Goal: Information Seeking & Learning: Learn about a topic

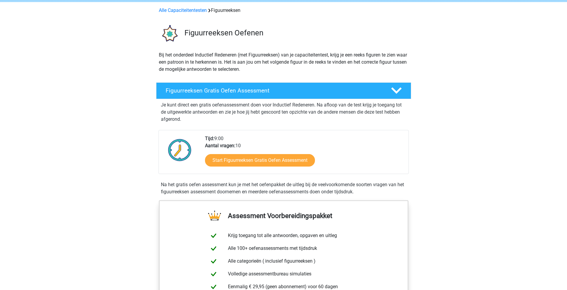
scroll to position [30, 0]
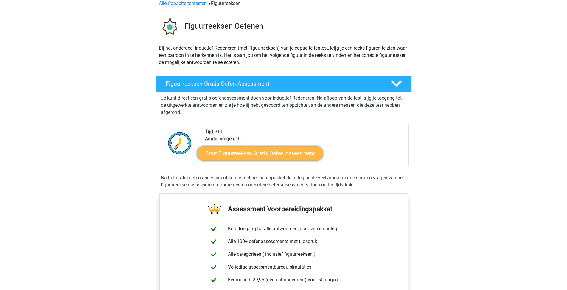
click at [241, 161] on link "Start Figuurreeksen Gratis Oefen Assessment" at bounding box center [260, 153] width 126 height 14
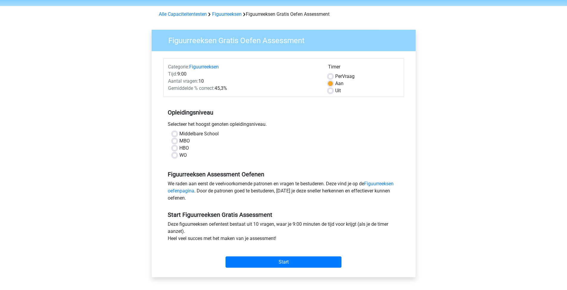
scroll to position [30, 0]
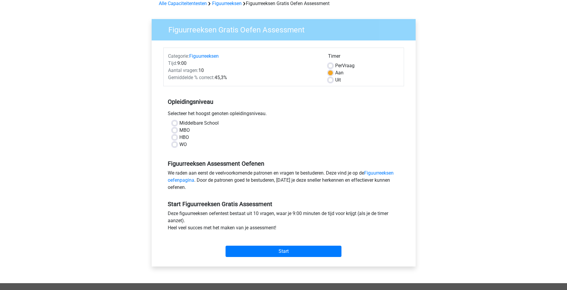
click at [179, 134] on label "MBO" at bounding box center [184, 130] width 10 height 7
click at [177, 133] on input "MBO" at bounding box center [174, 130] width 5 height 6
radio input "true"
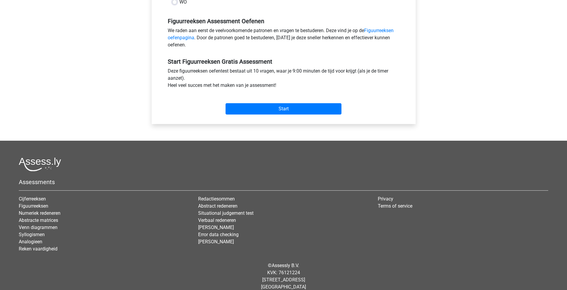
scroll to position [179, 0]
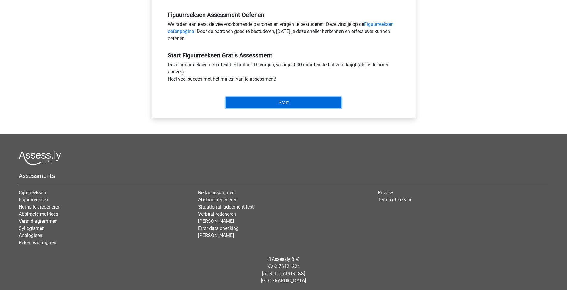
click at [281, 108] on input "Start" at bounding box center [283, 102] width 116 height 11
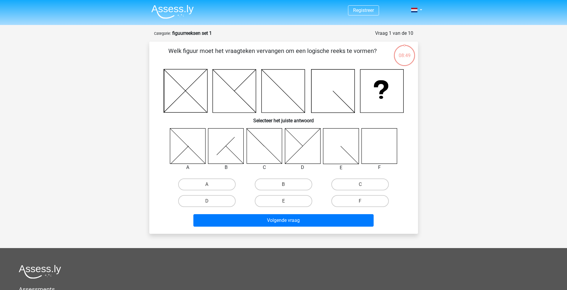
click at [376, 160] on icon at bounding box center [378, 145] width 35 height 35
click at [360, 205] on input "F" at bounding box center [362, 203] width 4 height 4
radio input "true"
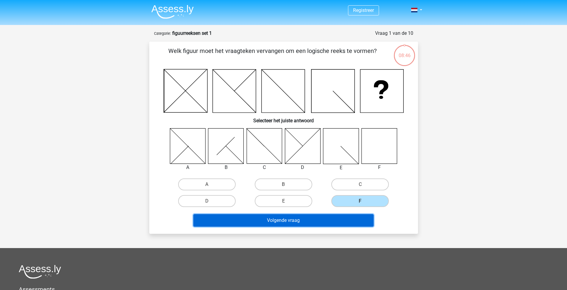
click at [309, 227] on button "Volgende vraag" at bounding box center [283, 220] width 180 height 13
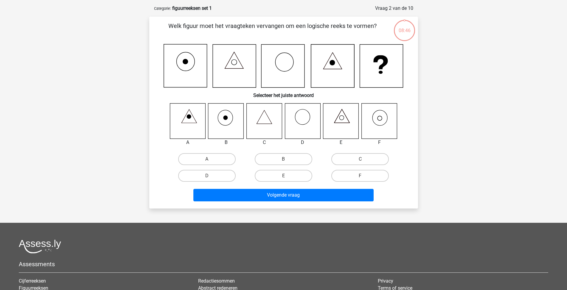
scroll to position [32, 0]
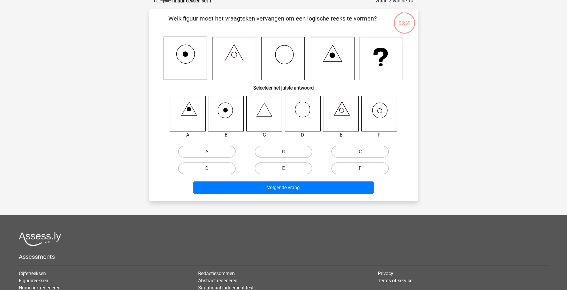
click at [372, 125] on icon at bounding box center [378, 113] width 35 height 35
click at [358, 175] on label "F" at bounding box center [359, 169] width 57 height 12
click at [360, 172] on input "F" at bounding box center [362, 171] width 4 height 4
radio input "true"
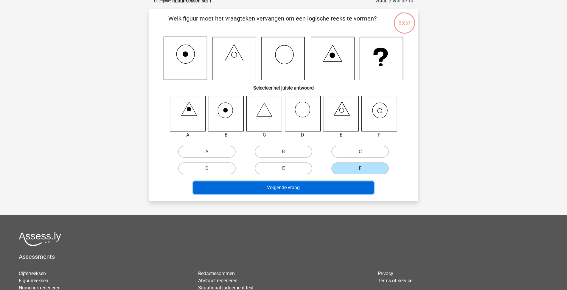
click at [322, 194] on button "Volgende vraag" at bounding box center [283, 188] width 180 height 13
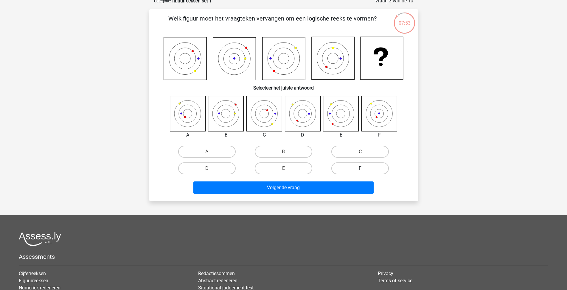
click at [360, 175] on label "F" at bounding box center [359, 169] width 57 height 12
click at [360, 172] on input "F" at bounding box center [362, 171] width 4 height 4
radio input "true"
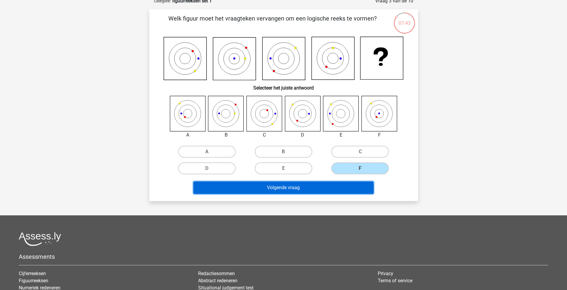
click at [275, 194] on button "Volgende vraag" at bounding box center [283, 188] width 180 height 13
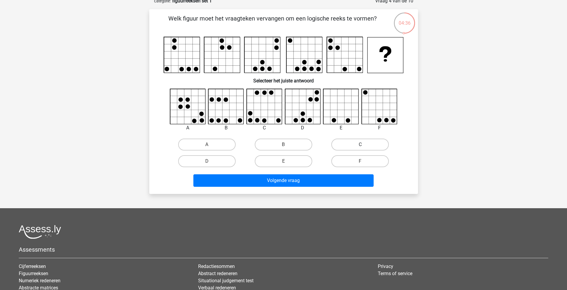
click at [367, 151] on label "C" at bounding box center [359, 145] width 57 height 12
click at [364, 149] on input "C" at bounding box center [362, 147] width 4 height 4
radio input "true"
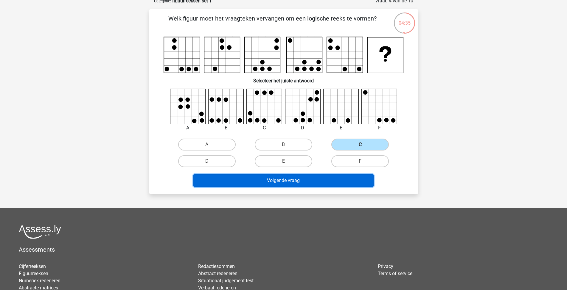
click at [295, 187] on button "Volgende vraag" at bounding box center [283, 181] width 180 height 13
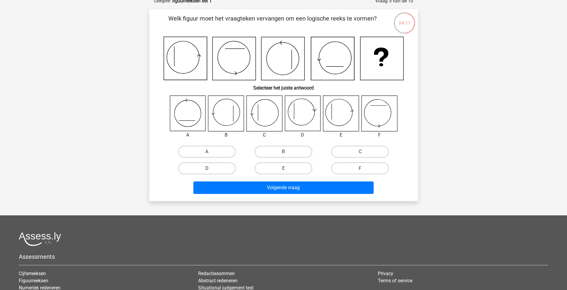
click at [304, 124] on icon at bounding box center [302, 113] width 35 height 35
click at [221, 175] on label "D" at bounding box center [206, 169] width 57 height 12
click at [211, 172] on input "D" at bounding box center [209, 171] width 4 height 4
radio input "true"
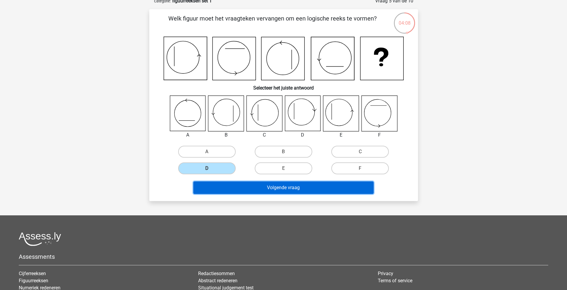
click at [240, 194] on button "Volgende vraag" at bounding box center [283, 188] width 180 height 13
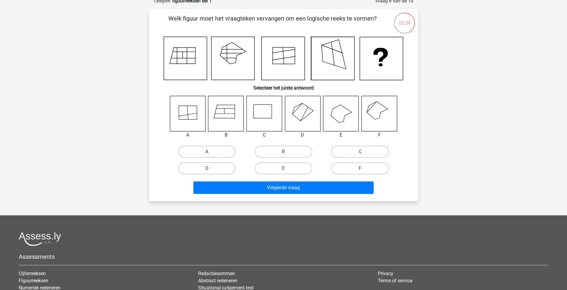
click at [297, 128] on icon at bounding box center [302, 113] width 35 height 35
click at [208, 175] on label "D" at bounding box center [206, 169] width 57 height 12
click at [208, 172] on input "D" at bounding box center [209, 171] width 4 height 4
radio input "true"
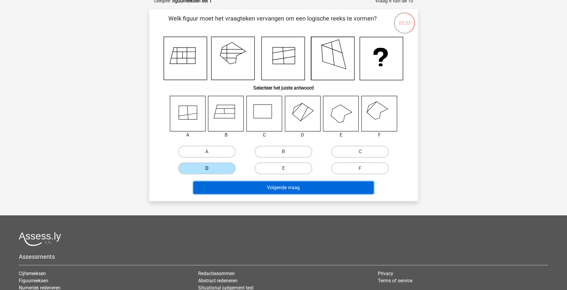
click at [259, 194] on button "Volgende vraag" at bounding box center [283, 188] width 180 height 13
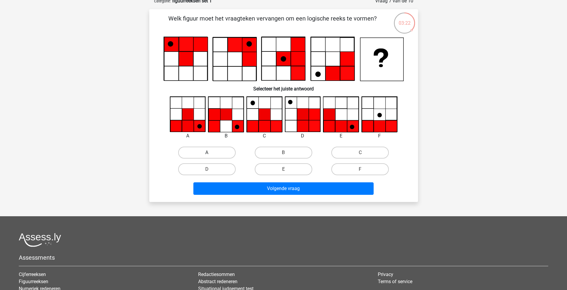
click at [217, 159] on label "A" at bounding box center [206, 153] width 57 height 12
click at [211, 157] on input "A" at bounding box center [209, 155] width 4 height 4
radio input "true"
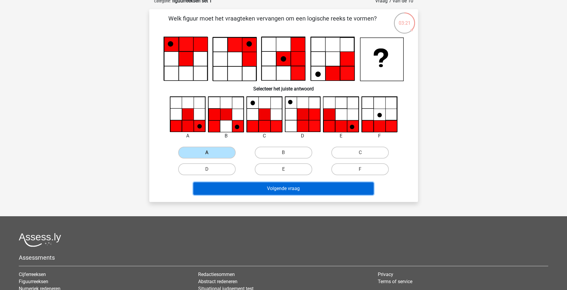
click at [266, 195] on button "Volgende vraag" at bounding box center [283, 189] width 180 height 13
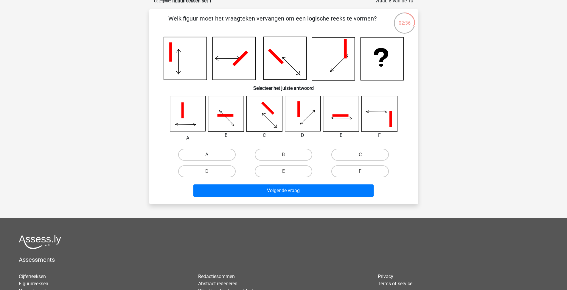
click at [208, 161] on label "A" at bounding box center [206, 155] width 57 height 12
click at [208, 159] on input "A" at bounding box center [209, 157] width 4 height 4
radio input "true"
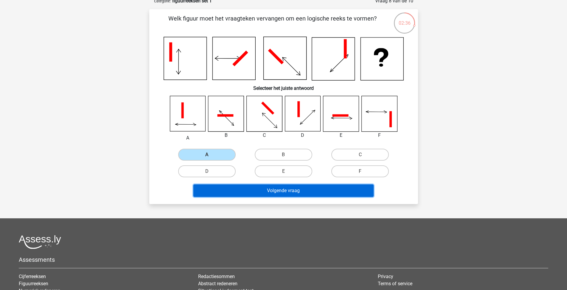
click at [232, 197] on button "Volgende vraag" at bounding box center [283, 191] width 180 height 13
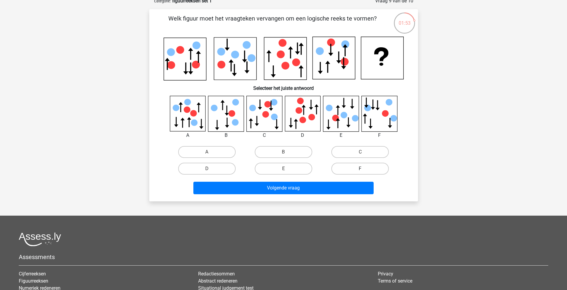
click at [352, 175] on label "F" at bounding box center [359, 169] width 57 height 12
click at [360, 173] on input "F" at bounding box center [362, 171] width 4 height 4
radio input "true"
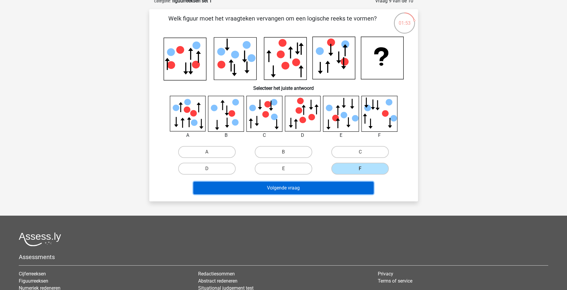
click at [333, 194] on button "Volgende vraag" at bounding box center [283, 188] width 180 height 13
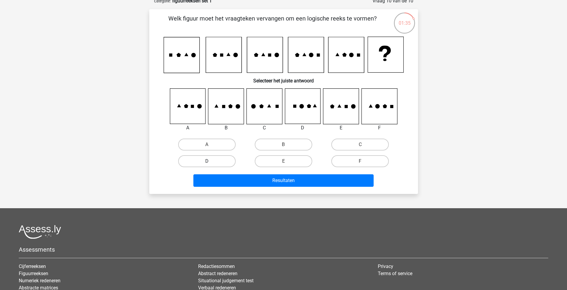
click at [208, 167] on label "D" at bounding box center [206, 161] width 57 height 12
click at [208, 165] on input "D" at bounding box center [209, 163] width 4 height 4
radio input "true"
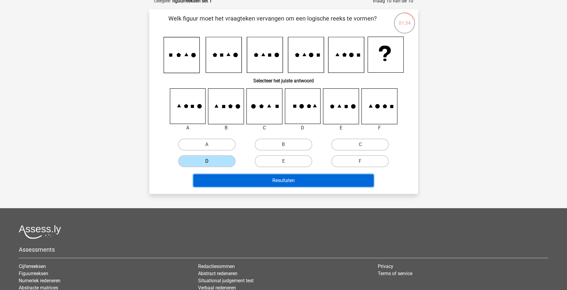
click at [250, 187] on button "Resultaten" at bounding box center [283, 181] width 180 height 13
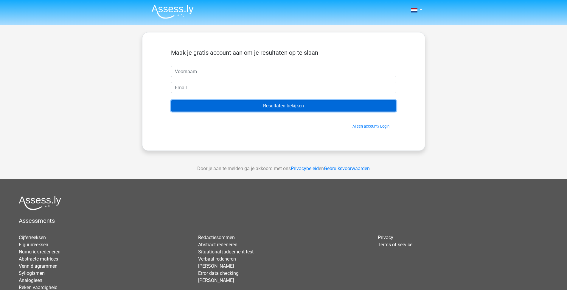
click at [289, 112] on input "Resultaten bekijken" at bounding box center [283, 105] width 225 height 11
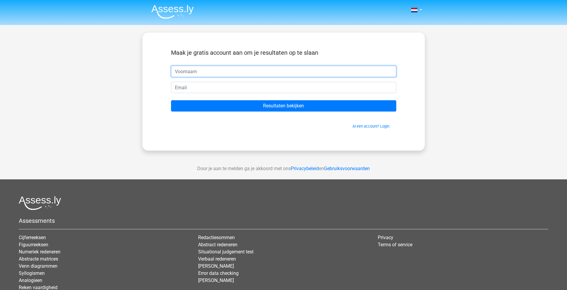
click at [281, 77] on input "text" at bounding box center [283, 71] width 225 height 11
type input "d"
type input "DM"
drag, startPoint x: 251, startPoint y: 95, endPoint x: 248, endPoint y: 102, distance: 8.2
click at [249, 100] on form "Maak je gratis account aan om je resultaten op te slaan DM Resultaten bekijken …" at bounding box center [283, 89] width 225 height 80
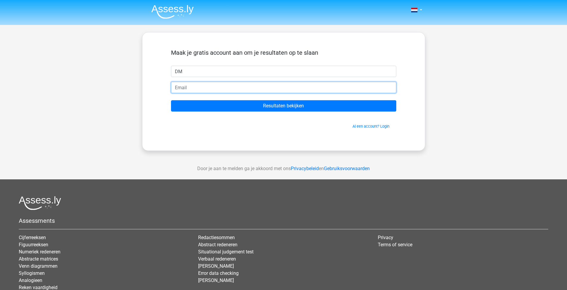
click at [248, 93] on input "email" at bounding box center [283, 87] width 225 height 11
type input "bloklanddm@gmail.com"
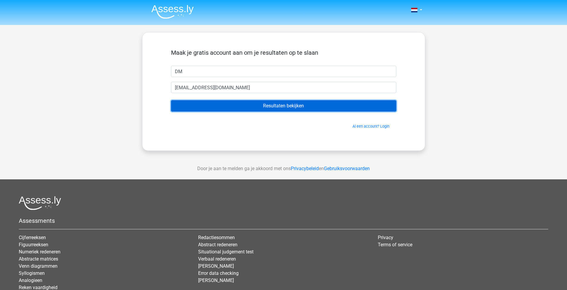
click at [247, 112] on input "Resultaten bekijken" at bounding box center [283, 105] width 225 height 11
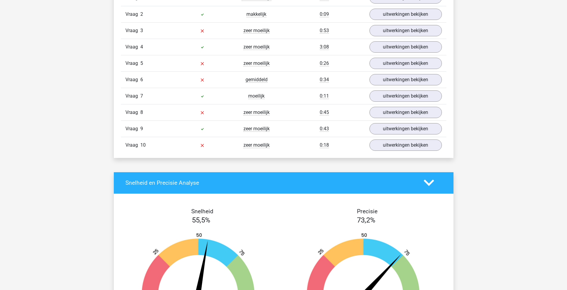
scroll to position [536, 0]
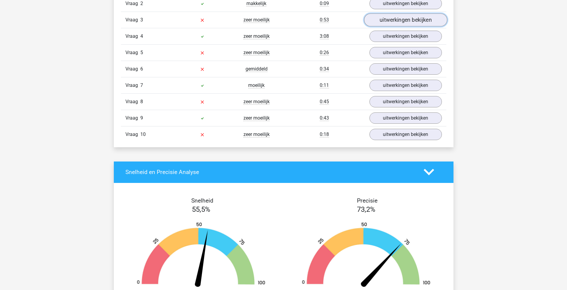
click at [379, 27] on link "uitwerkingen bekijken" at bounding box center [405, 19] width 83 height 13
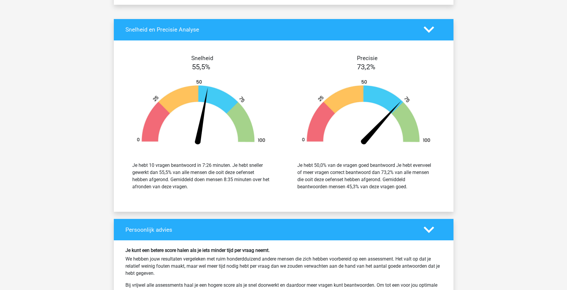
scroll to position [1191, 0]
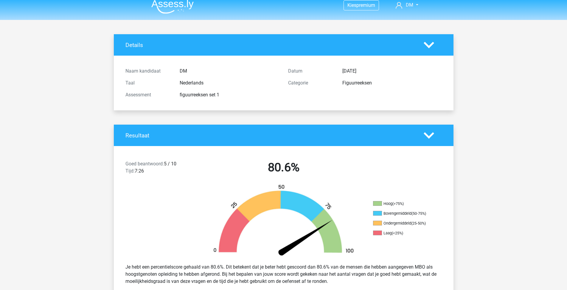
scroll to position [0, 0]
